Goal: Transaction & Acquisition: Purchase product/service

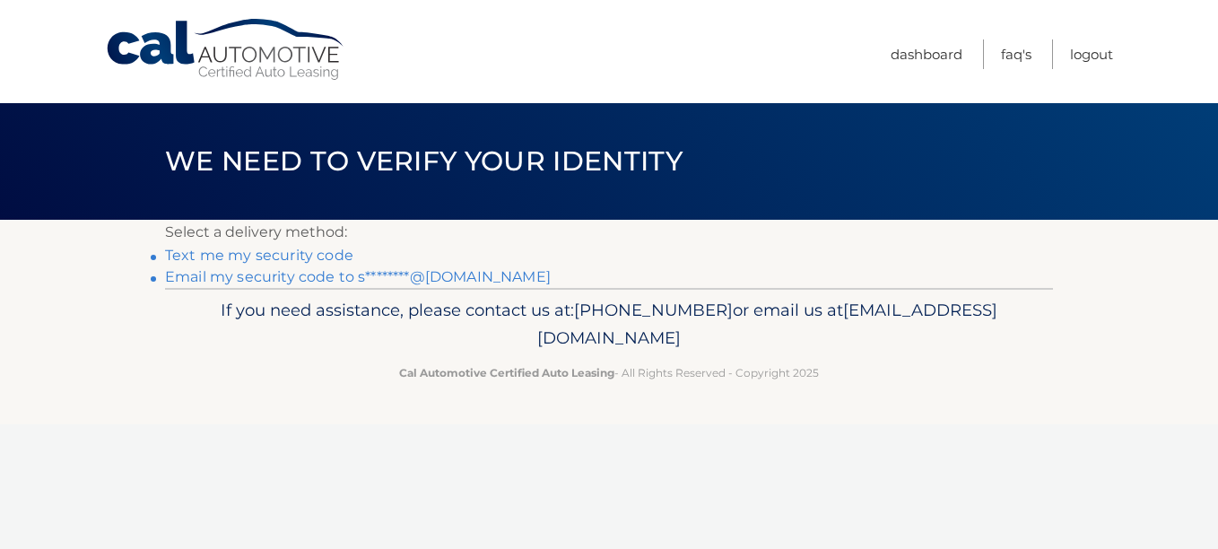
click at [326, 282] on link "Email my security code to s********@gmail.com" at bounding box center [358, 276] width 386 height 17
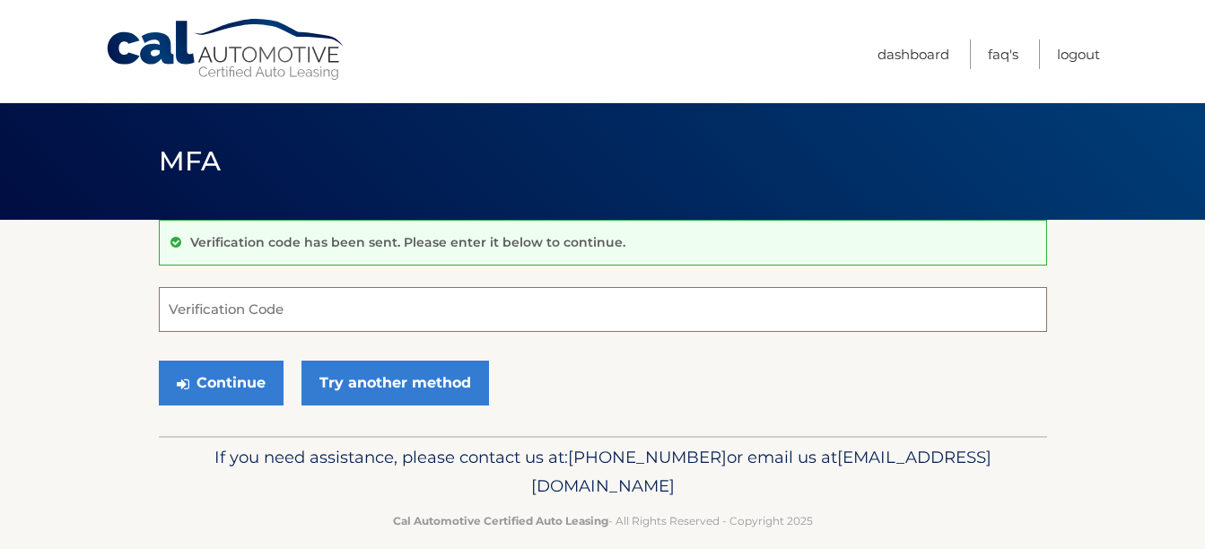
click at [337, 319] on input "Verification Code" at bounding box center [603, 309] width 888 height 45
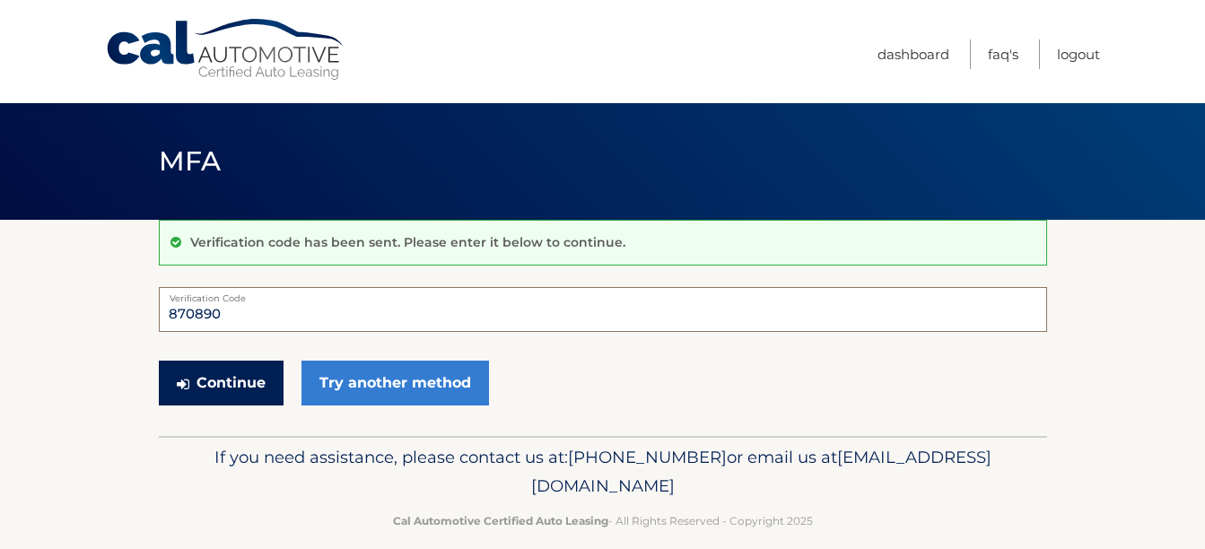
type input "870890"
click at [248, 399] on button "Continue" at bounding box center [221, 383] width 125 height 45
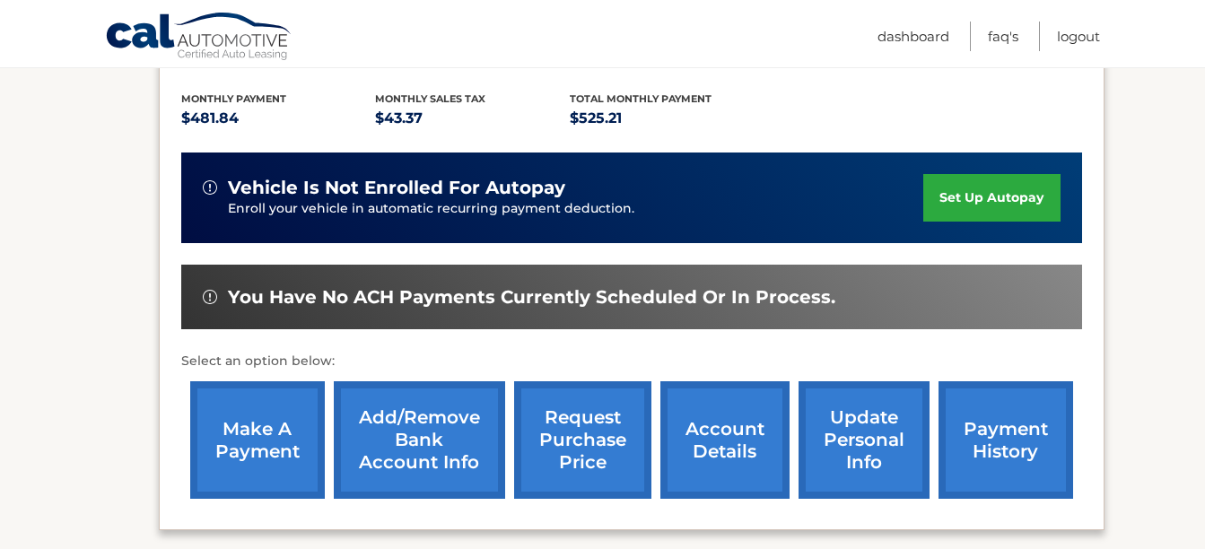
scroll to position [398, 0]
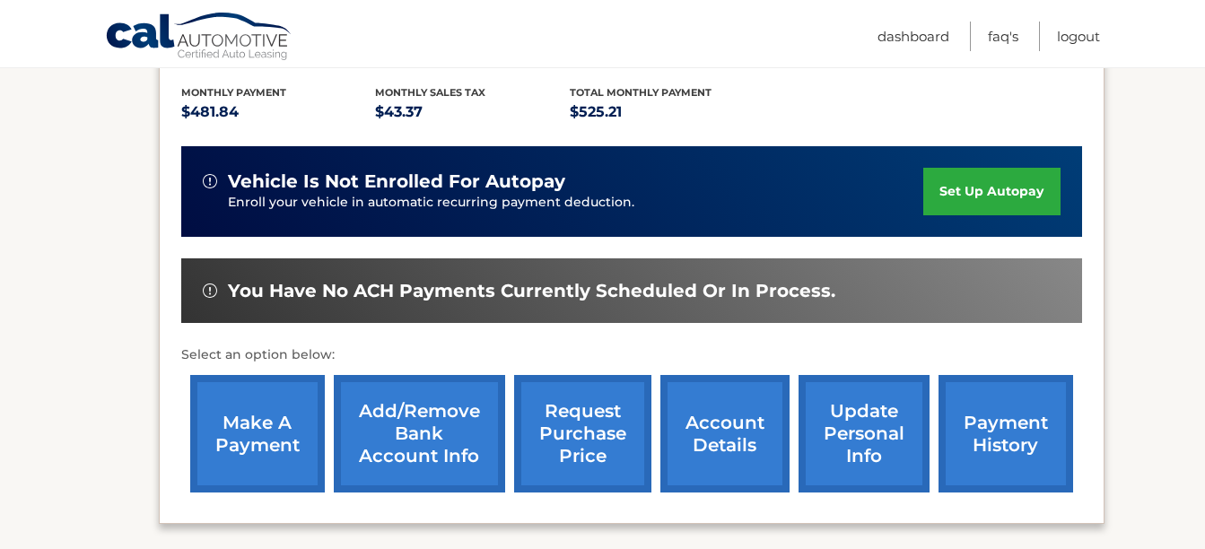
click at [255, 403] on link "make a payment" at bounding box center [257, 434] width 135 height 118
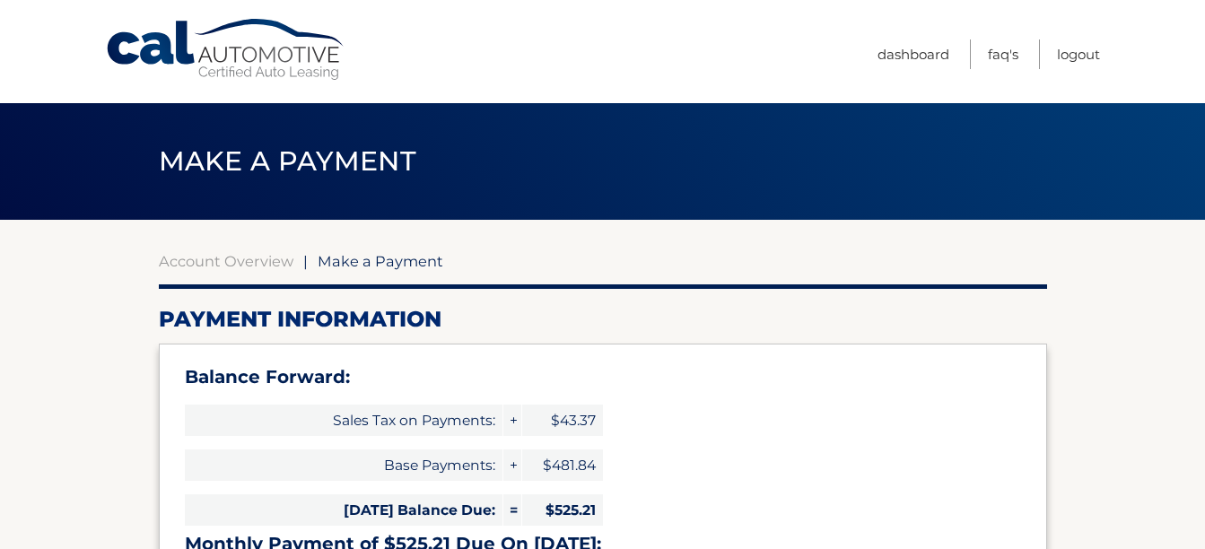
select select "NjJlYzlmZGMtMjE3Ni00YWY5LTgxZWQtYmI0MjBkNTQwZmE2"
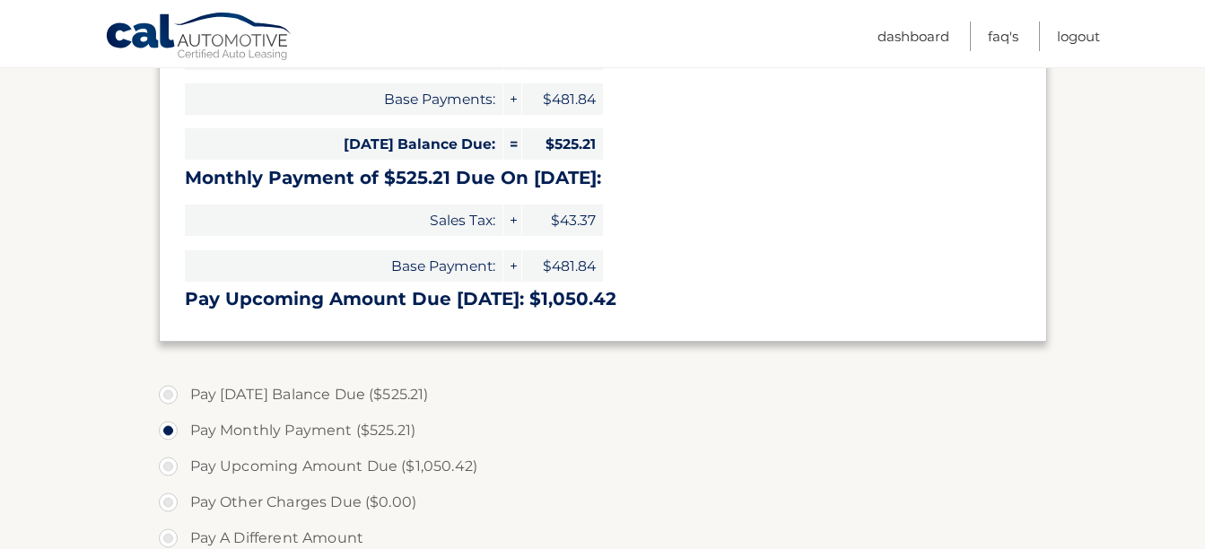
scroll to position [386, 0]
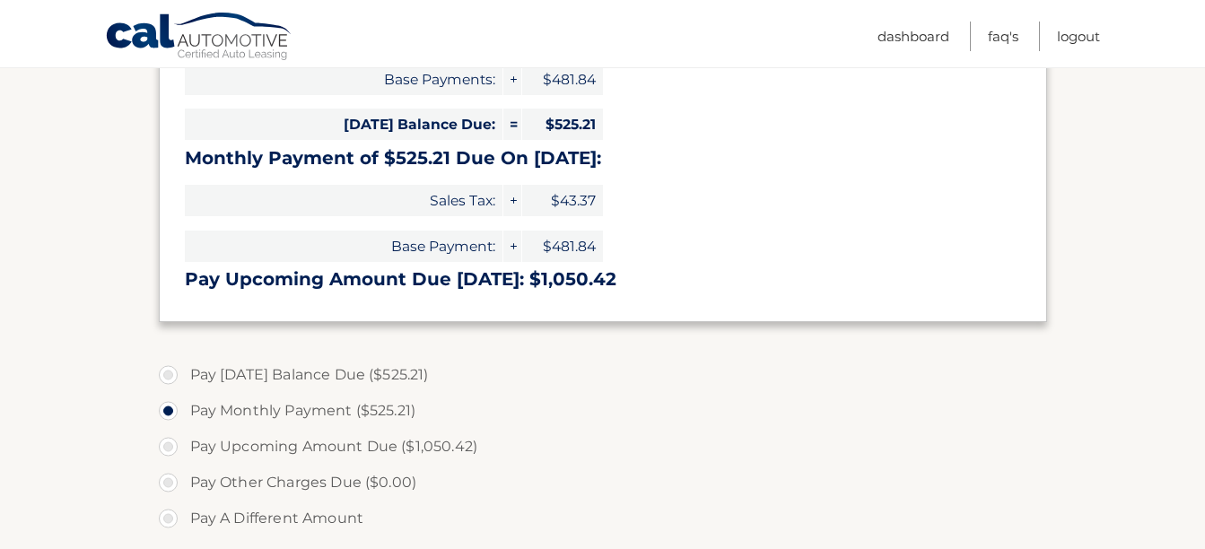
click at [170, 374] on label "Pay [DATE] Balance Due ($525.21)" at bounding box center [603, 375] width 888 height 36
click at [170, 374] on input "Pay [DATE] Balance Due ($525.21)" at bounding box center [175, 371] width 18 height 29
radio input "true"
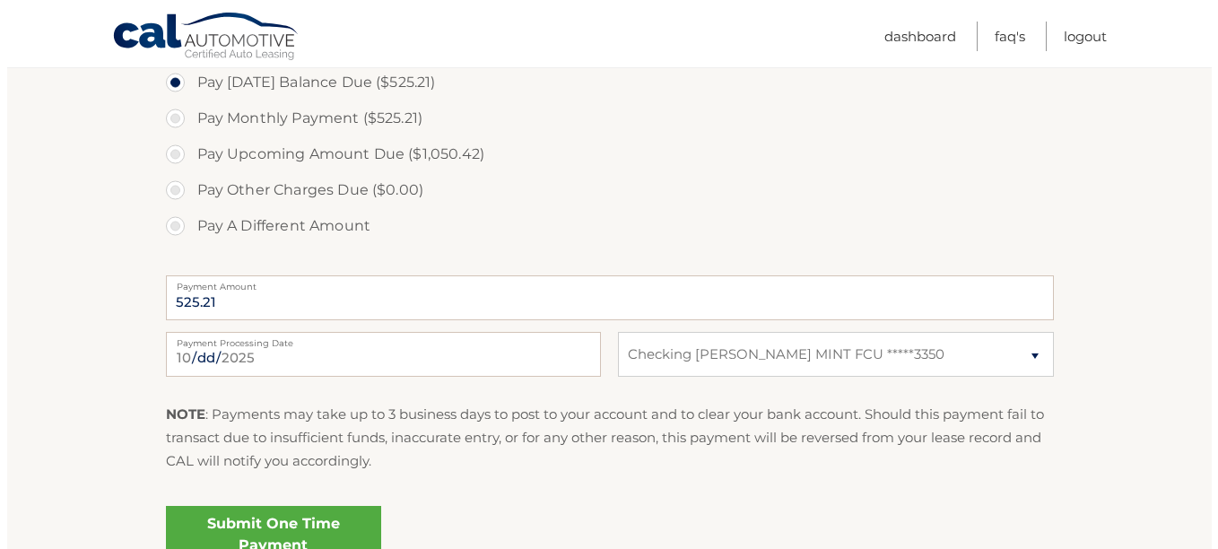
scroll to position [695, 0]
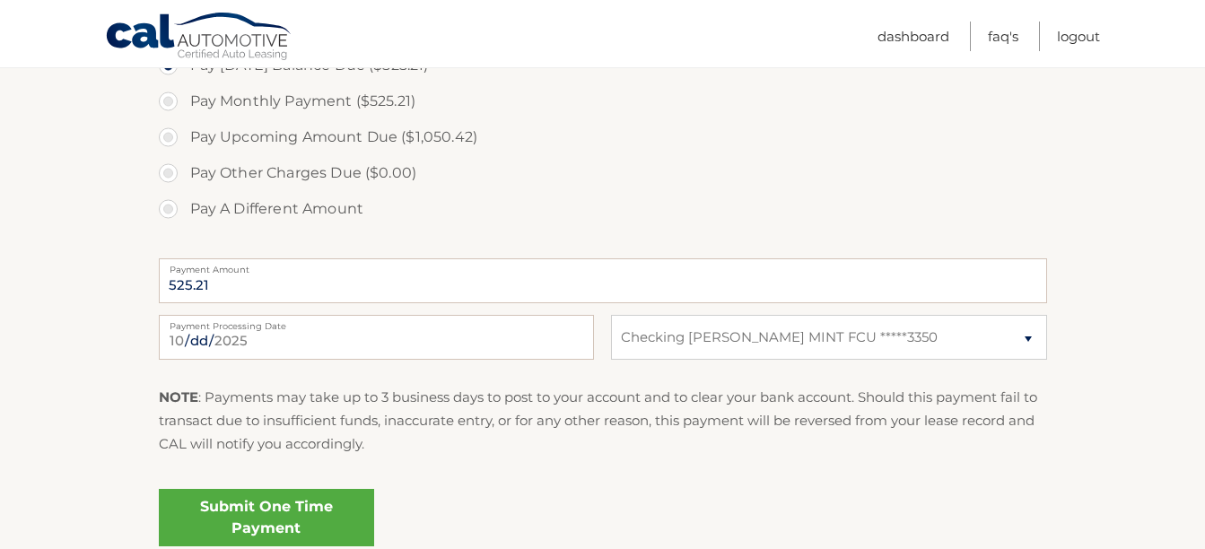
click at [327, 524] on link "Submit One Time Payment" at bounding box center [266, 517] width 215 height 57
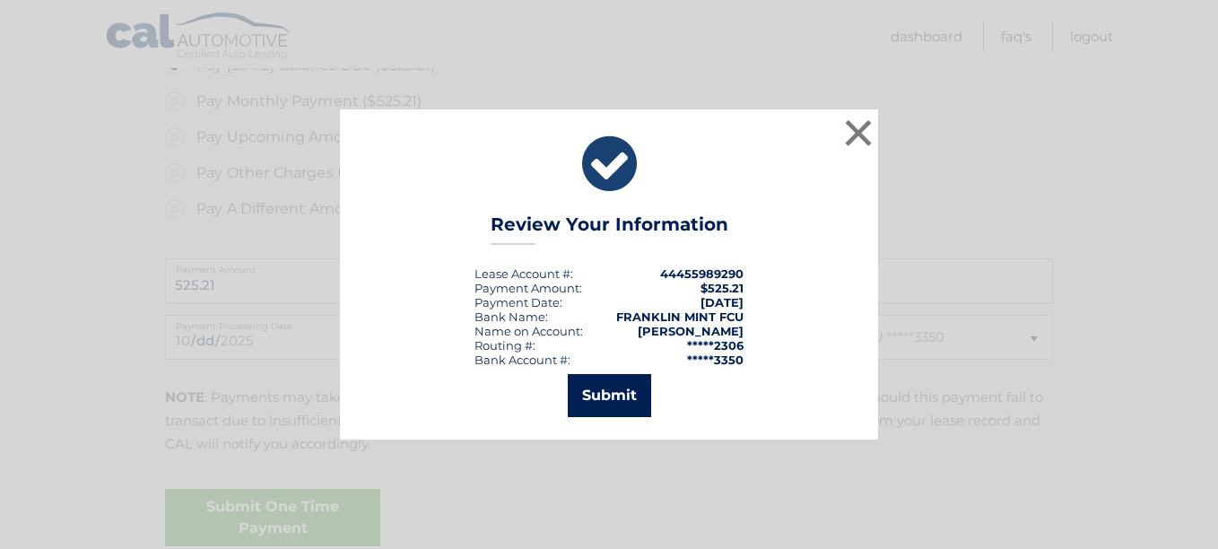
click at [602, 415] on button "Submit" at bounding box center [609, 395] width 83 height 43
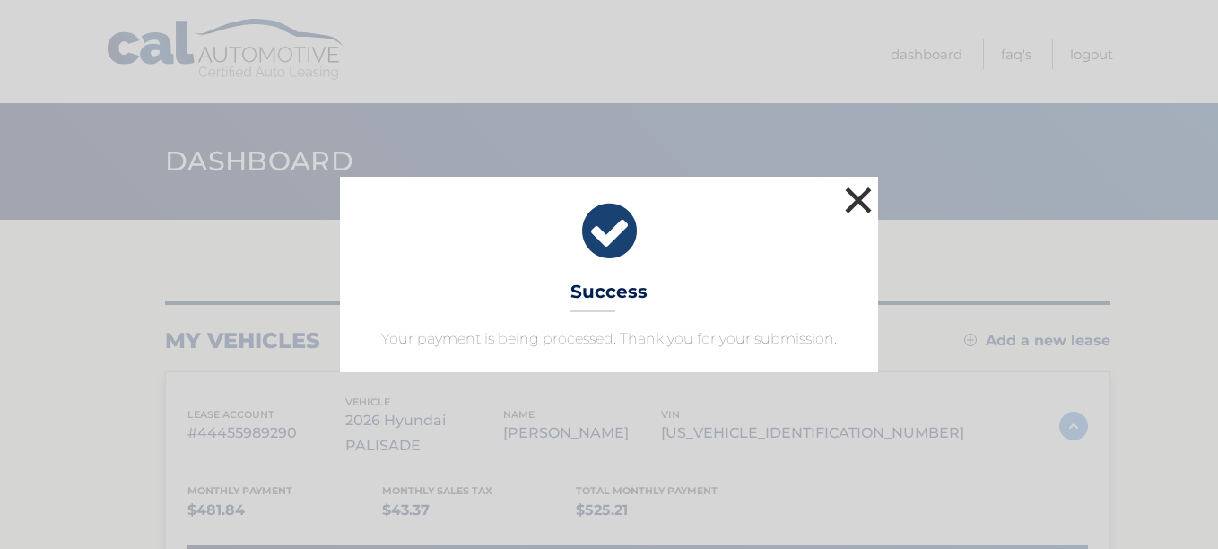
click at [851, 196] on button "×" at bounding box center [859, 200] width 36 height 36
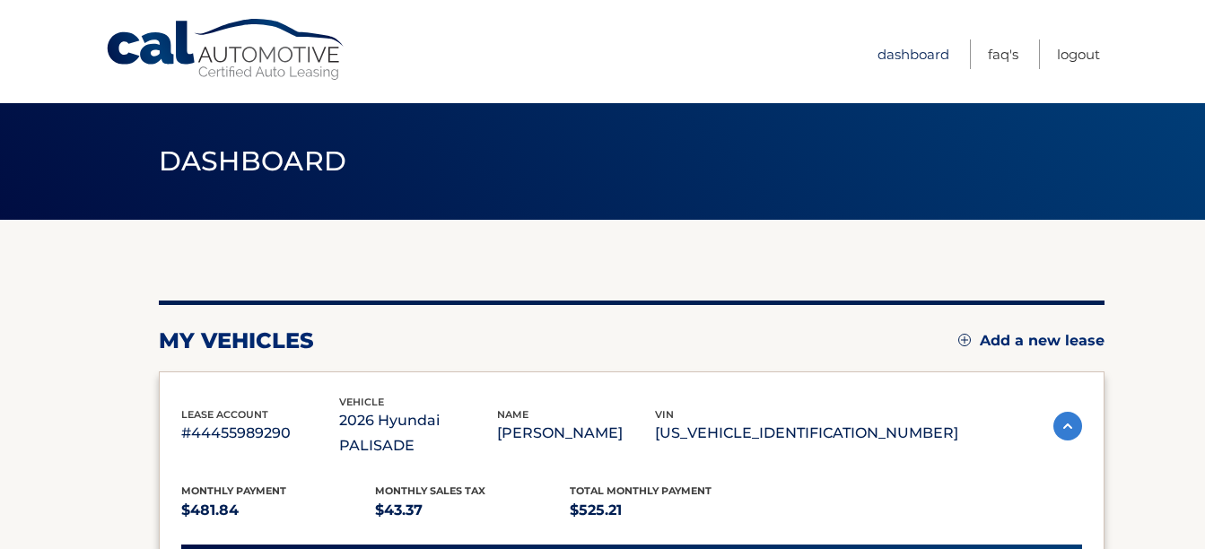
click at [911, 59] on link "Dashboard" at bounding box center [913, 54] width 72 height 30
